Goal: Transaction & Acquisition: Purchase product/service

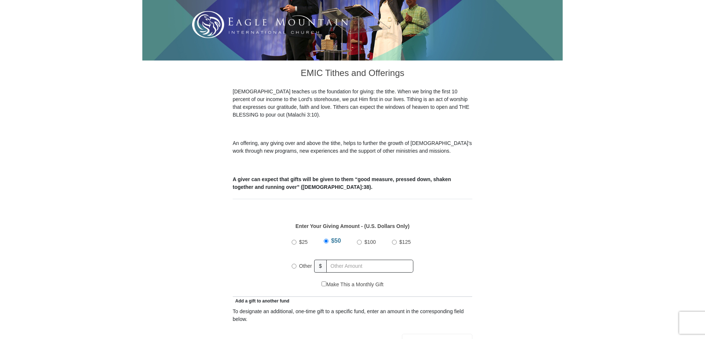
scroll to position [147, 0]
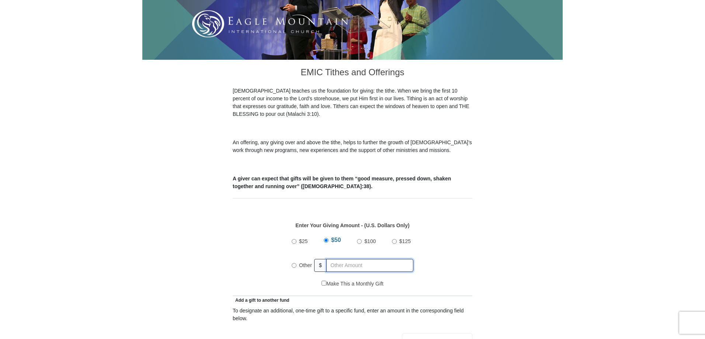
radio input "true"
click at [331, 259] on input "text" at bounding box center [371, 265] width 84 height 13
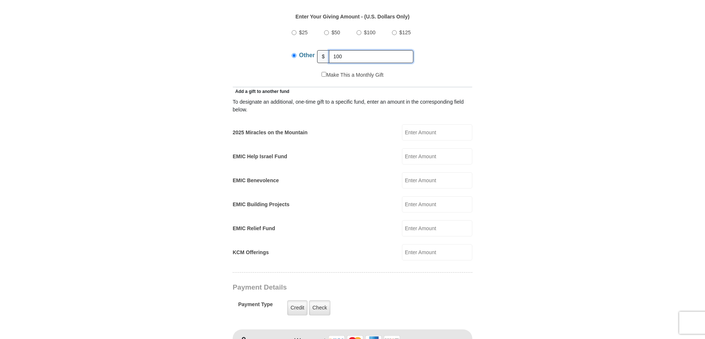
scroll to position [369, 0]
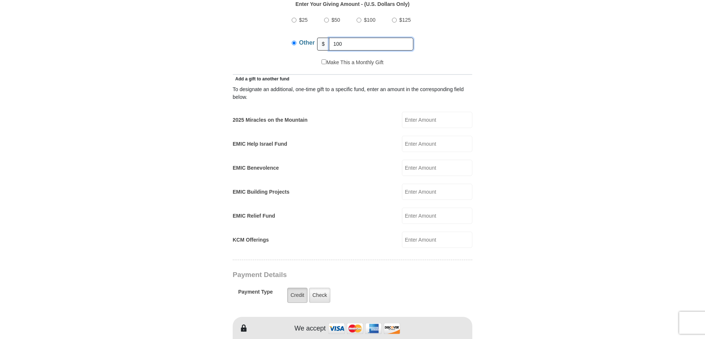
type input "100"
click at [296, 288] on label "Credit" at bounding box center [297, 295] width 20 height 15
click at [0, 0] on input "Credit" at bounding box center [0, 0] width 0 height 0
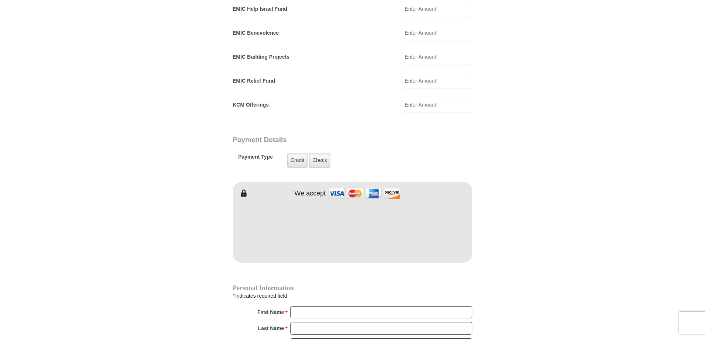
scroll to position [553, 0]
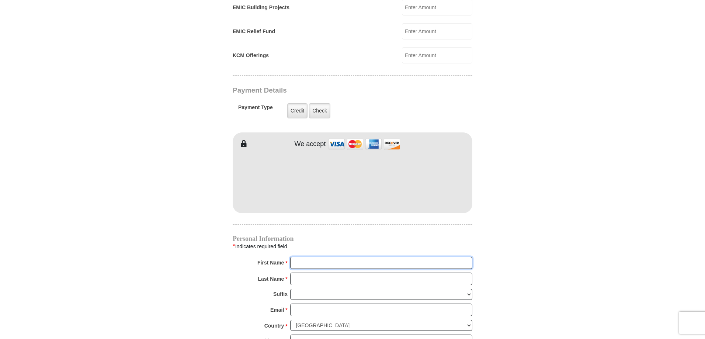
click at [320, 257] on input "First Name *" at bounding box center [381, 263] width 182 height 13
type input "Clare and Kaye"
click at [302, 272] on input "Last Name *" at bounding box center [381, 278] width 182 height 13
type input "Zitka"
click at [300, 303] on input "Email *" at bounding box center [381, 309] width 182 height 13
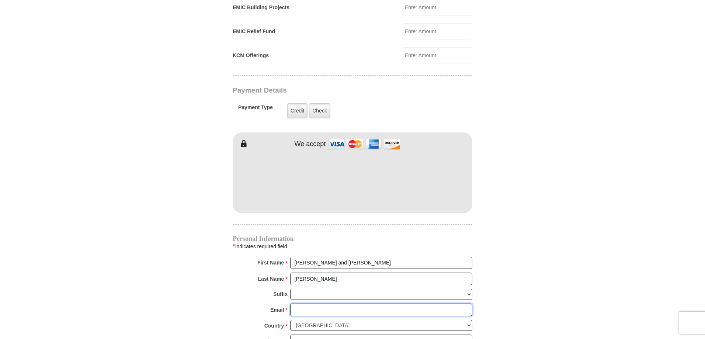
type input "kmzitka@gmail.com"
type input "712 Prospect St."
type input "EAST JORDAN"
select select "MI"
type input "49727"
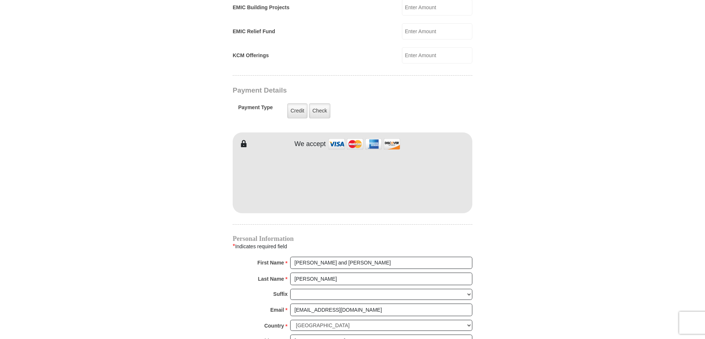
type input "2313300490"
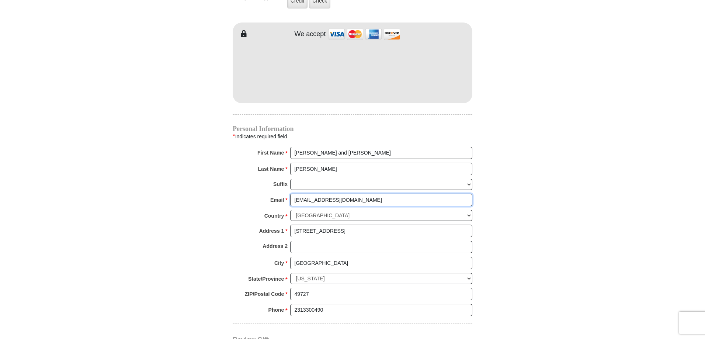
scroll to position [663, 0]
click at [363, 193] on input "kmzitka@gmail.com" at bounding box center [381, 199] width 182 height 13
click at [421, 240] on input "Address 2" at bounding box center [381, 246] width 182 height 13
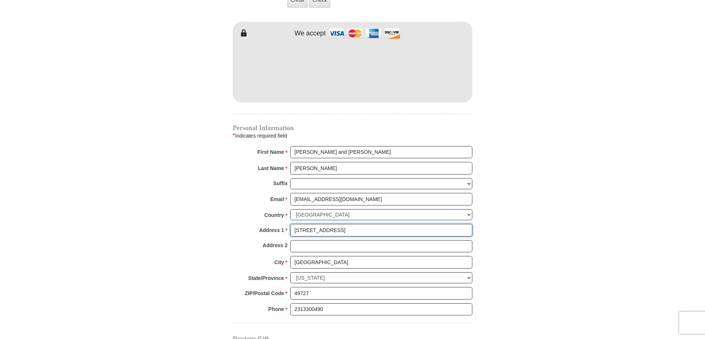
click at [335, 224] on input "712 Prospect St." at bounding box center [381, 230] width 182 height 13
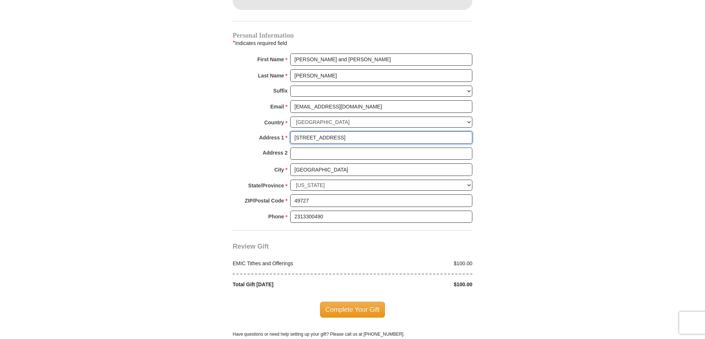
scroll to position [774, 0]
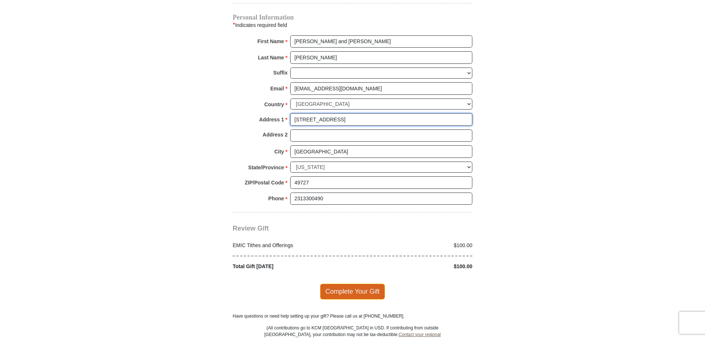
type input "712 Prospect St"
click at [342, 283] on span "Complete Your Gift" at bounding box center [352, 290] width 65 height 15
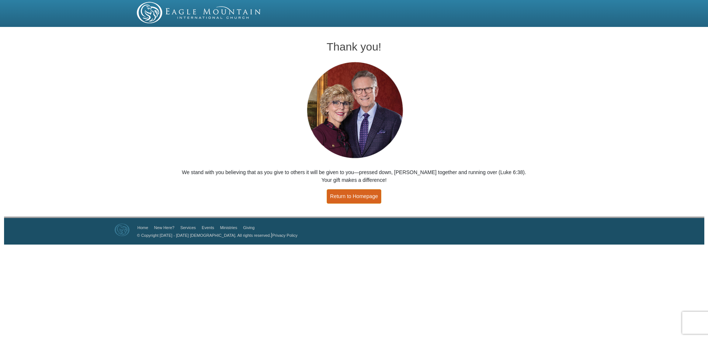
click at [349, 196] on link "Return to Homepage" at bounding box center [354, 196] width 55 height 14
